Goal: Transaction & Acquisition: Purchase product/service

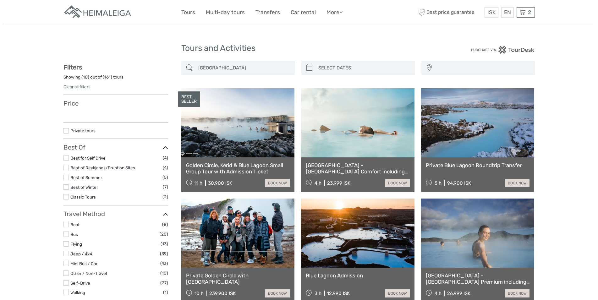
select select
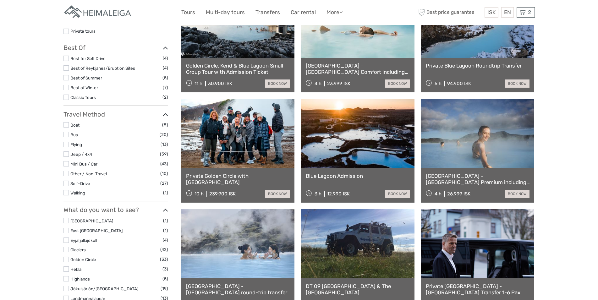
select select
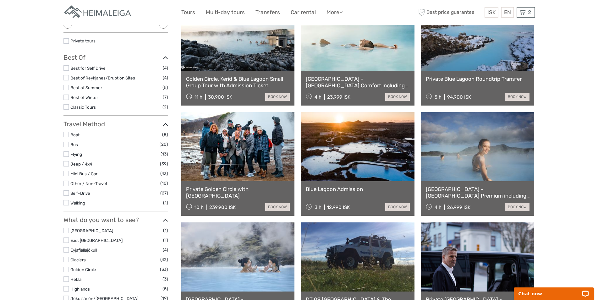
scroll to position [0, 0]
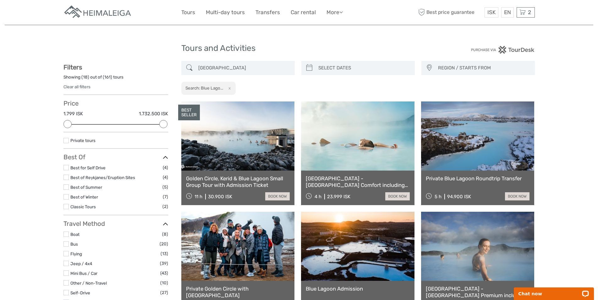
click at [348, 180] on link "[GEOGRAPHIC_DATA] - [GEOGRAPHIC_DATA] Comfort including admission" at bounding box center [358, 181] width 104 height 13
select select
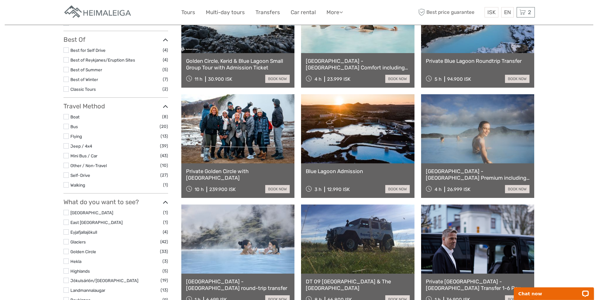
scroll to position [128, 0]
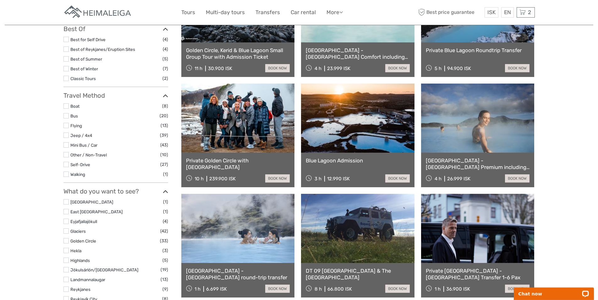
click at [470, 161] on link "[GEOGRAPHIC_DATA] - [GEOGRAPHIC_DATA] Premium including admission" at bounding box center [478, 163] width 104 height 13
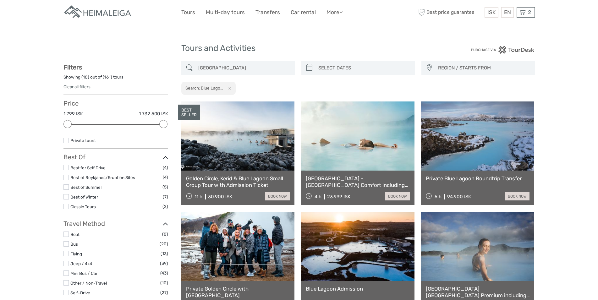
select select
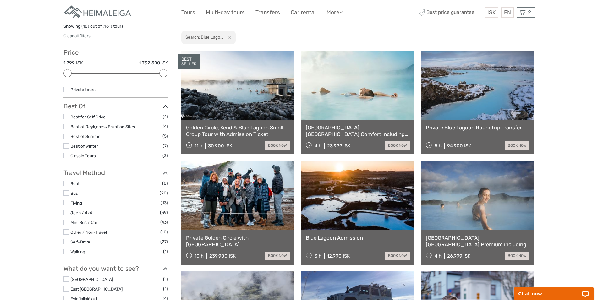
scroll to position [128, 0]
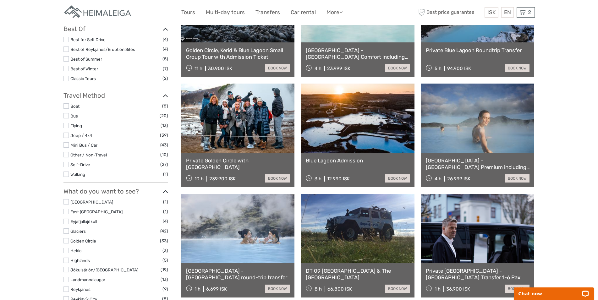
click at [347, 158] on link "Blue Lagoon Admission" at bounding box center [358, 160] width 104 height 6
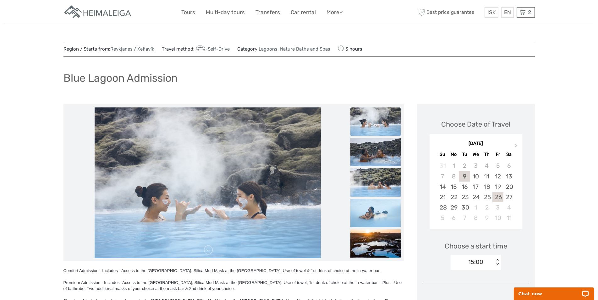
click at [500, 198] on div "26" at bounding box center [497, 197] width 11 height 10
click at [497, 263] on div "08:00 < >" at bounding box center [475, 262] width 50 height 15
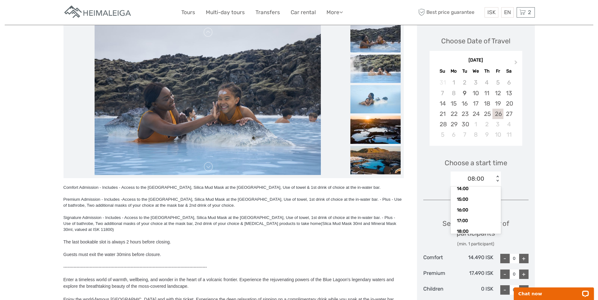
scroll to position [71, 0]
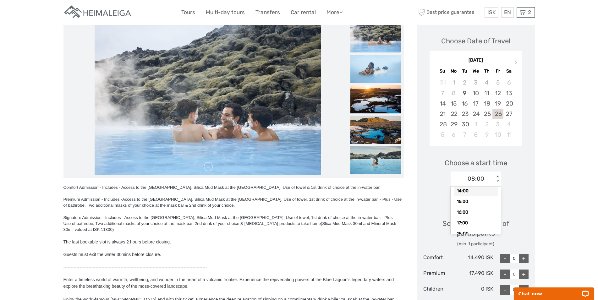
click at [462, 188] on div "14:00" at bounding box center [476, 191] width 44 height 11
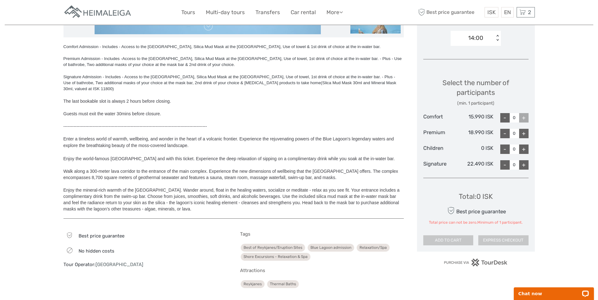
scroll to position [224, 0]
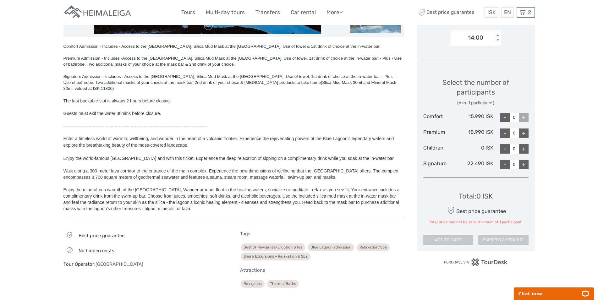
click at [522, 132] on div "+" at bounding box center [523, 132] width 9 height 9
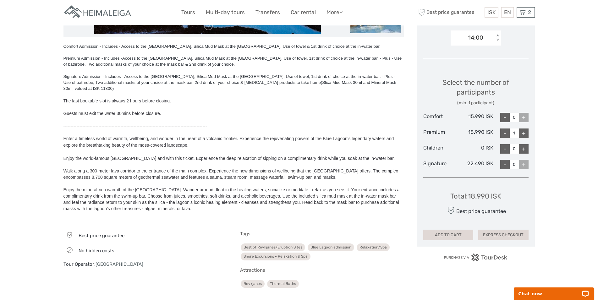
click at [522, 132] on div "+" at bounding box center [523, 132] width 9 height 9
type input "2"
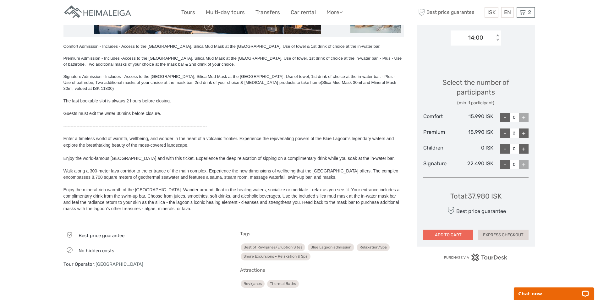
click at [444, 233] on button "ADD TO CART" at bounding box center [448, 235] width 50 height 11
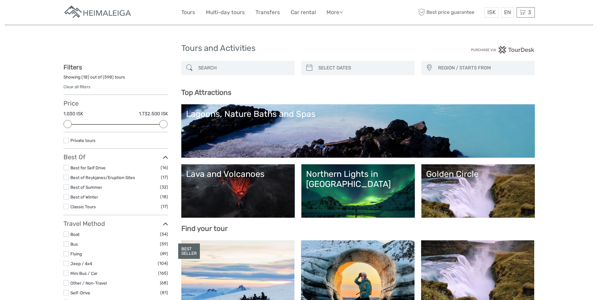
select select
click at [525, 14] on div "3 Items [GEOGRAPHIC_DATA] (Jökulsárlón) & South Coast Tour with boat ride 2x Ad…" at bounding box center [525, 12] width 18 height 10
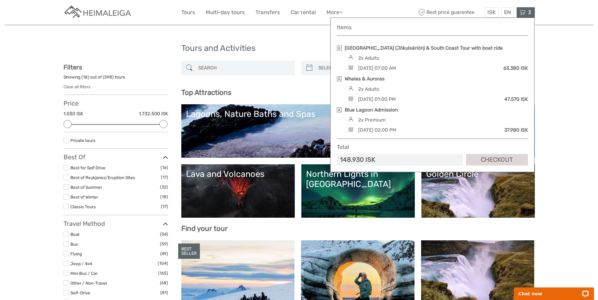
click at [338, 109] on link at bounding box center [339, 109] width 5 height 5
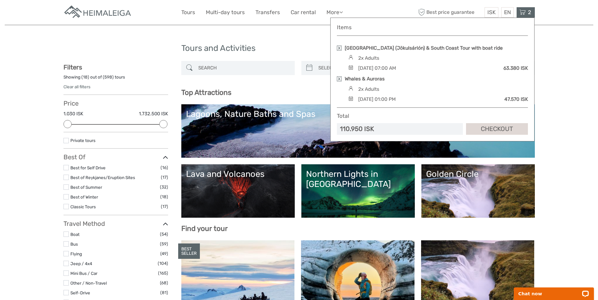
click at [282, 90] on h3 "Top Attractions" at bounding box center [357, 92] width 353 height 8
click at [211, 66] on input "search" at bounding box center [244, 68] width 96 height 11
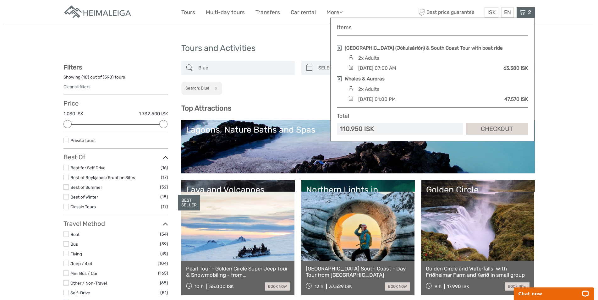
scroll to position [33, 0]
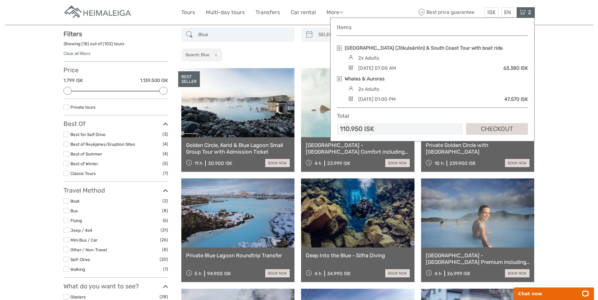
scroll to position [35, 0]
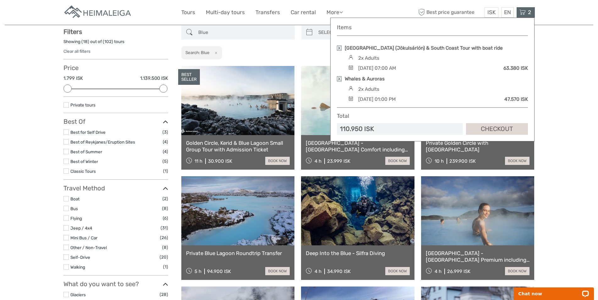
click at [223, 32] on input "Blue" at bounding box center [244, 32] width 96 height 11
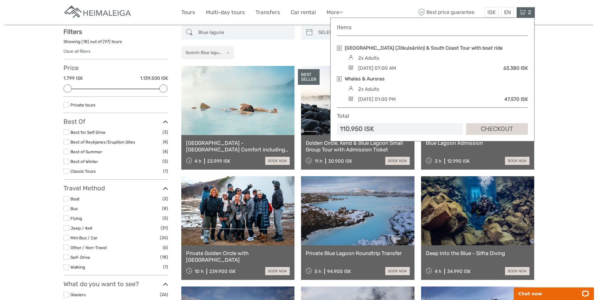
type input "Blue lagune"
click at [521, 10] on icon at bounding box center [522, 12] width 6 height 8
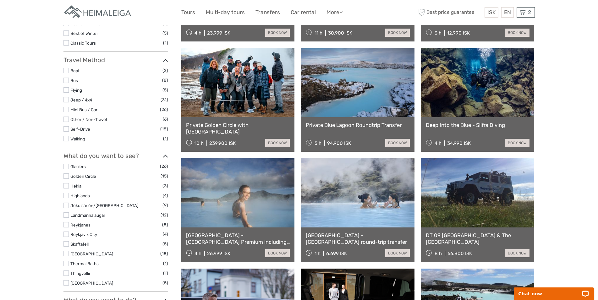
scroll to position [35, 0]
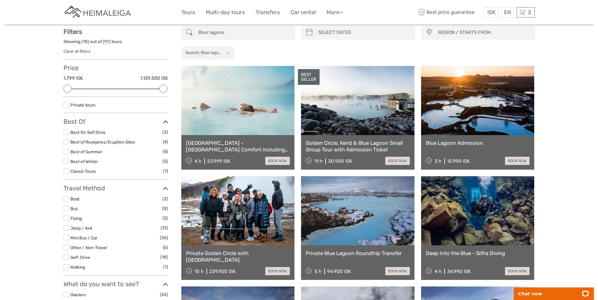
click at [463, 142] on link "Blue Lagoon Admission" at bounding box center [478, 143] width 104 height 6
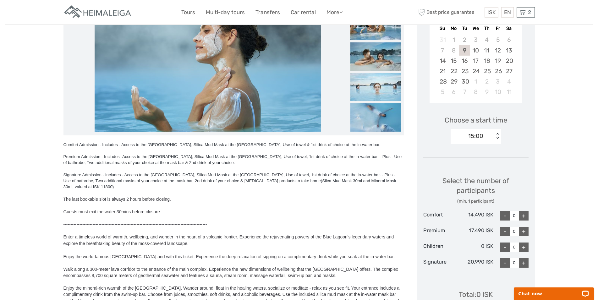
scroll to position [99, 0]
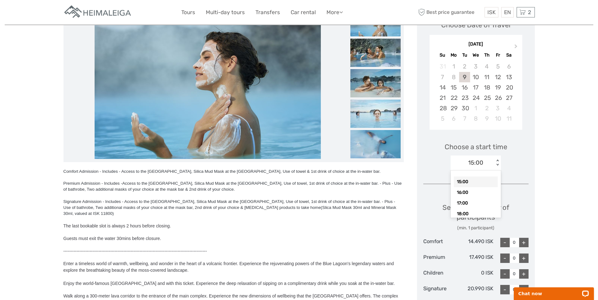
click at [497, 164] on div "< >" at bounding box center [497, 163] width 5 height 7
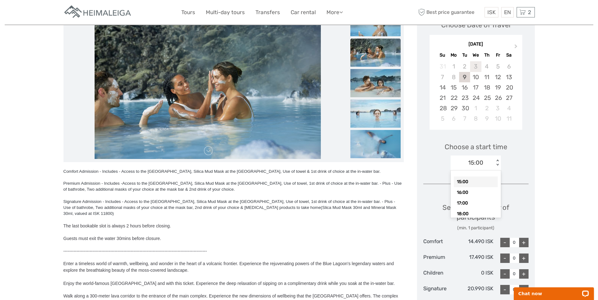
scroll to position [0, 0]
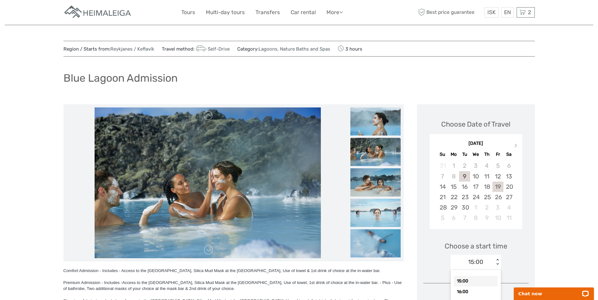
click at [497, 188] on div "19" at bounding box center [497, 187] width 11 height 10
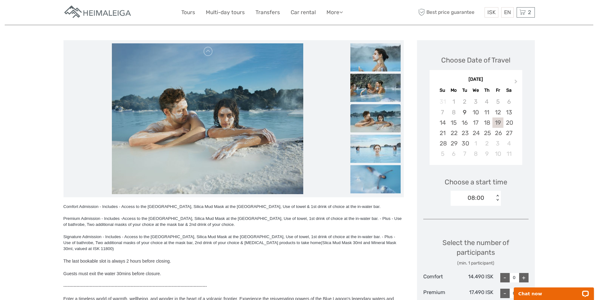
scroll to position [96, 0]
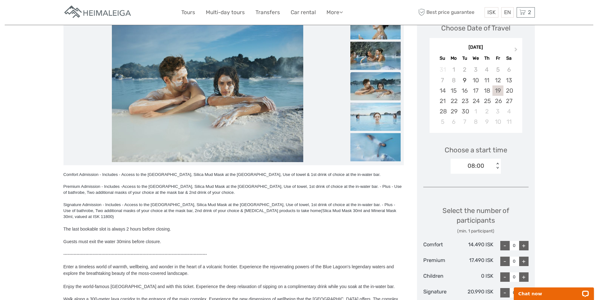
click at [497, 166] on div "< >" at bounding box center [497, 166] width 5 height 7
click at [469, 199] on div "14:00" at bounding box center [476, 201] width 44 height 11
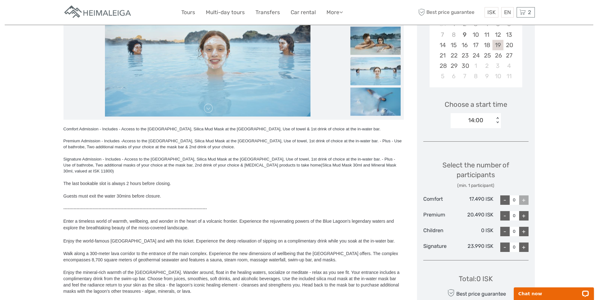
scroll to position [192, 0]
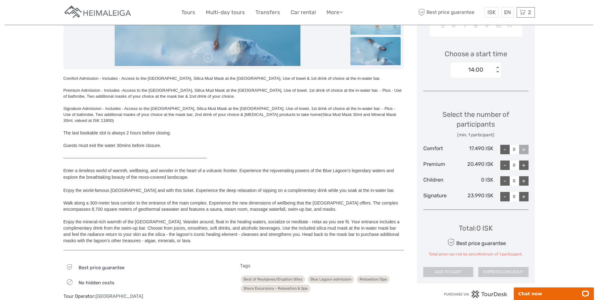
click at [525, 166] on div "+" at bounding box center [523, 165] width 9 height 9
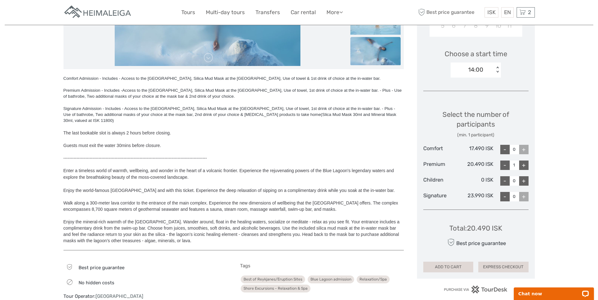
click at [525, 166] on div "+" at bounding box center [523, 165] width 9 height 9
type input "2"
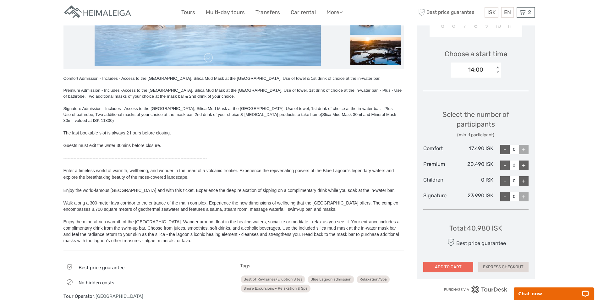
click at [461, 268] on button "ADD TO CART" at bounding box center [448, 267] width 50 height 11
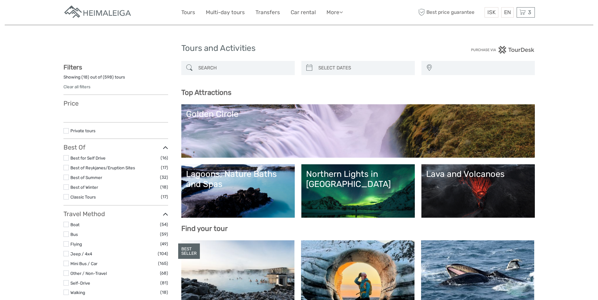
select select
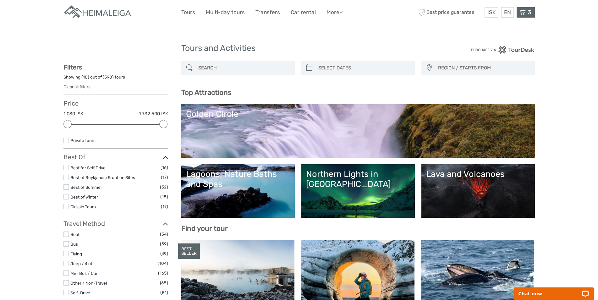
click at [524, 12] on icon at bounding box center [522, 12] width 6 height 8
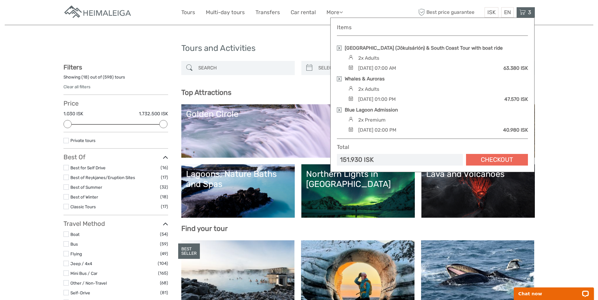
click at [485, 159] on link "Checkout" at bounding box center [497, 160] width 62 height 12
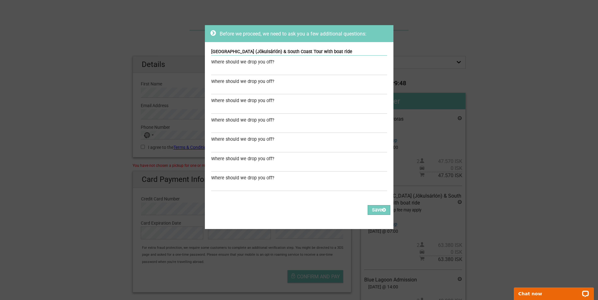
click at [216, 63] on div "Where should we drop you off?" at bounding box center [299, 62] width 176 height 7
click at [217, 70] on input "text" at bounding box center [299, 70] width 176 height 9
drag, startPoint x: 254, startPoint y: 72, endPoint x: 156, endPoint y: 73, distance: 97.7
click at [211, 73] on input "At the starting point" at bounding box center [299, 70] width 176 height 9
type input "At the starting point"
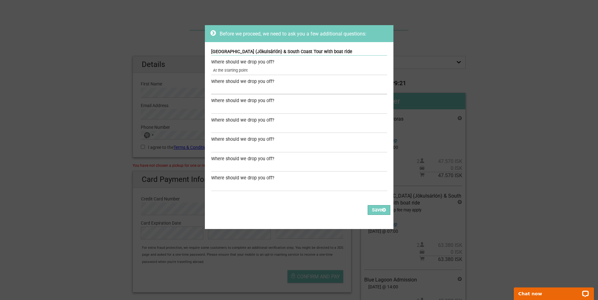
click at [213, 90] on input "text" at bounding box center [299, 89] width 176 height 9
paste input "At the starting point"
type input "At the starting point"
click at [215, 106] on input "text" at bounding box center [299, 109] width 176 height 9
paste input "At the starting point"
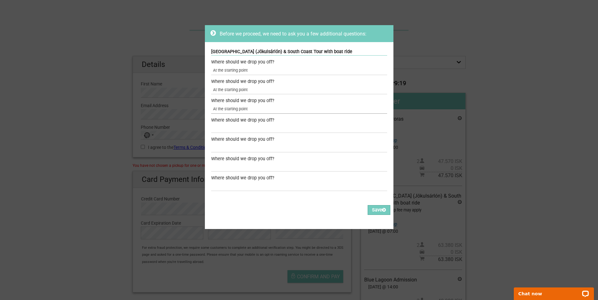
type input "At the starting point"
click at [222, 126] on input "text" at bounding box center [299, 128] width 176 height 9
paste input "At the starting point"
type input "At the starting point"
click at [229, 146] on input "text" at bounding box center [299, 147] width 176 height 9
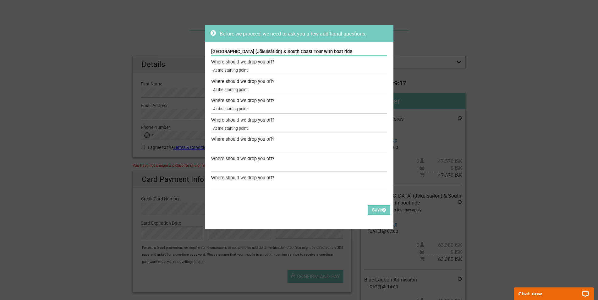
paste input "At the starting point"
type input "At the starting point"
click at [231, 167] on input "text" at bounding box center [299, 166] width 176 height 9
paste input "At the starting point"
type input "At the starting point"
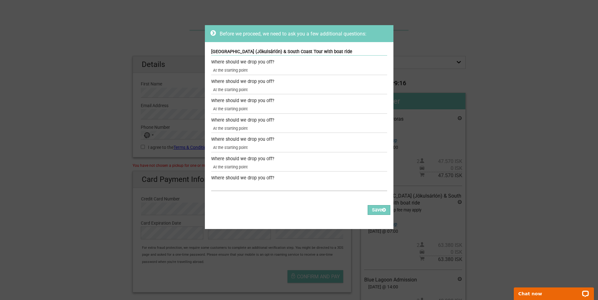
click at [231, 185] on input "text" at bounding box center [299, 186] width 176 height 9
paste input "At the starting point"
type input "At the starting point"
click at [375, 208] on button "Save" at bounding box center [379, 210] width 23 height 10
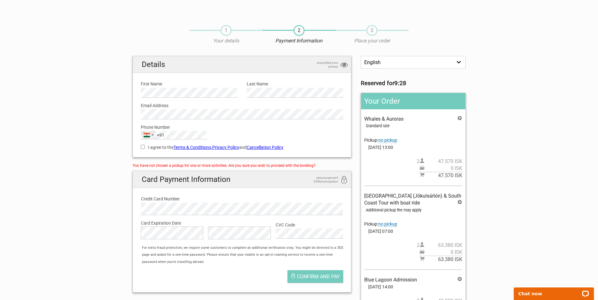
click at [151, 137] on div "India +91" at bounding box center [148, 135] width 14 height 8
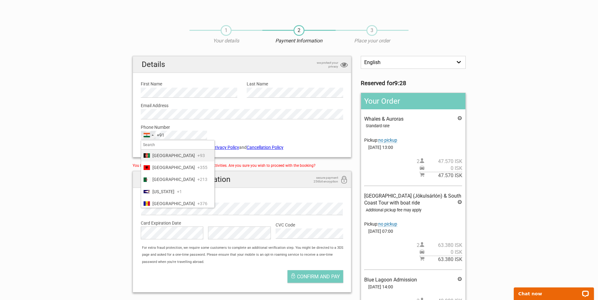
click at [153, 134] on div "India +91" at bounding box center [148, 135] width 14 height 8
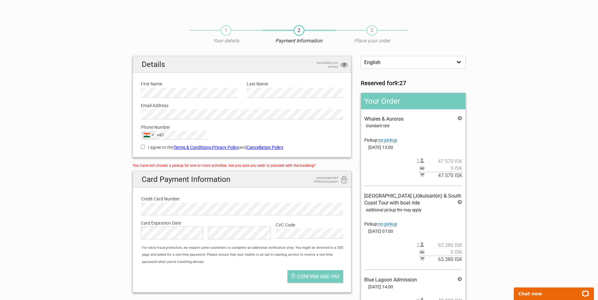
click at [153, 134] on div "India +91" at bounding box center [148, 135] width 14 height 8
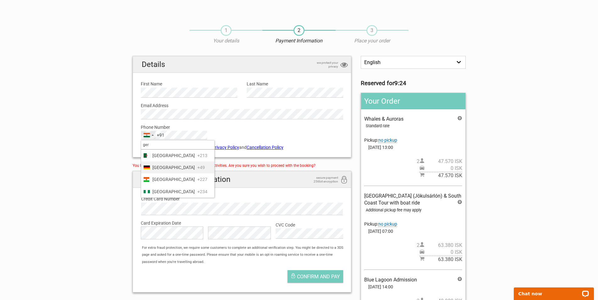
type input "ger"
click at [167, 166] on span "[GEOGRAPHIC_DATA]" at bounding box center [173, 167] width 42 height 7
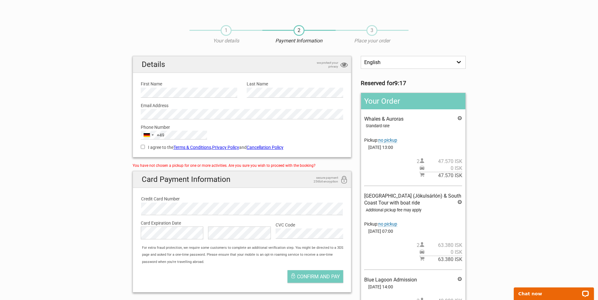
click at [144, 146] on input "I agree to the Terms & Conditions , Privacy Policy and Cancellation Policy" at bounding box center [143, 147] width 4 height 4
checkbox input "true"
click at [174, 226] on label "Card Expiration Date" at bounding box center [242, 223] width 203 height 7
click at [317, 277] on span "Confirm and pay" at bounding box center [318, 277] width 43 height 6
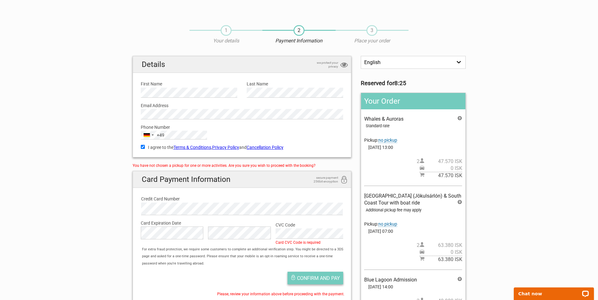
click at [310, 282] on button "Confirm and pay" at bounding box center [315, 278] width 56 height 13
